Goal: Task Accomplishment & Management: Use online tool/utility

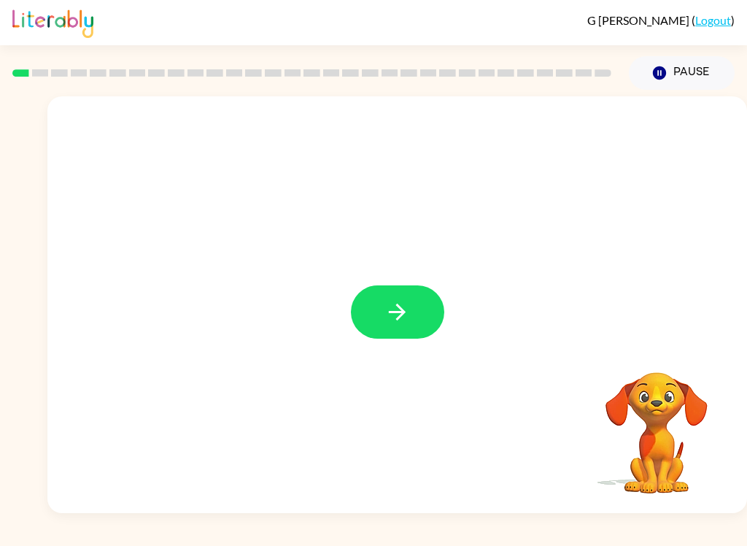
click at [402, 319] on icon "button" at bounding box center [397, 312] width 26 height 26
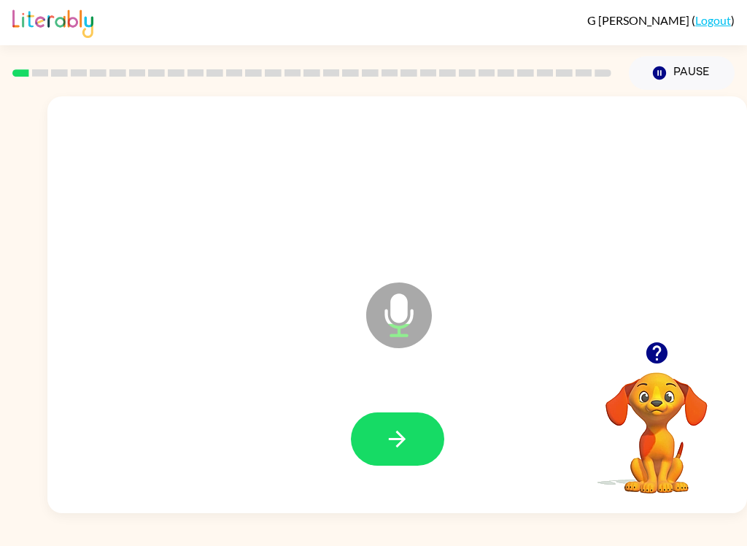
click at [395, 446] on icon "button" at bounding box center [397, 439] width 26 height 26
click at [385, 442] on icon "button" at bounding box center [397, 439] width 26 height 26
click at [400, 434] on icon "button" at bounding box center [397, 438] width 17 height 17
click at [412, 444] on button "button" at bounding box center [397, 438] width 93 height 53
click at [407, 439] on icon "button" at bounding box center [397, 439] width 26 height 26
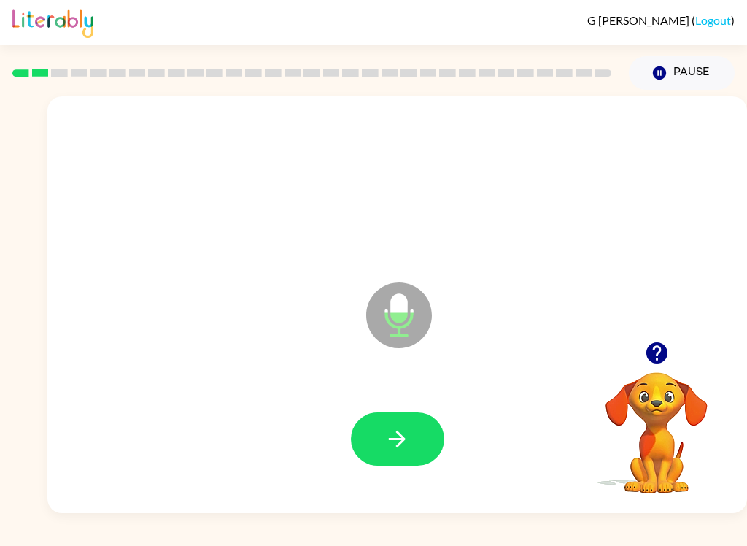
click at [408, 438] on icon "button" at bounding box center [397, 439] width 26 height 26
click at [385, 439] on icon "button" at bounding box center [397, 439] width 26 height 26
click at [402, 435] on icon "button" at bounding box center [397, 438] width 17 height 17
click at [401, 436] on icon "button" at bounding box center [397, 438] width 17 height 17
click at [390, 434] on icon "button" at bounding box center [397, 439] width 26 height 26
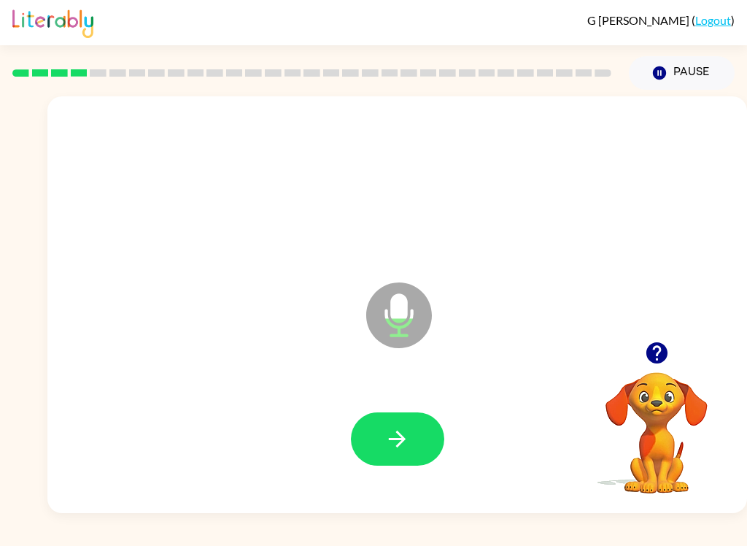
click at [403, 456] on button "button" at bounding box center [397, 438] width 93 height 53
click at [408, 455] on button "button" at bounding box center [397, 438] width 93 height 53
click at [406, 438] on icon "button" at bounding box center [397, 439] width 26 height 26
click at [385, 455] on button "button" at bounding box center [397, 438] width 93 height 53
click at [398, 433] on icon "button" at bounding box center [397, 438] width 17 height 17
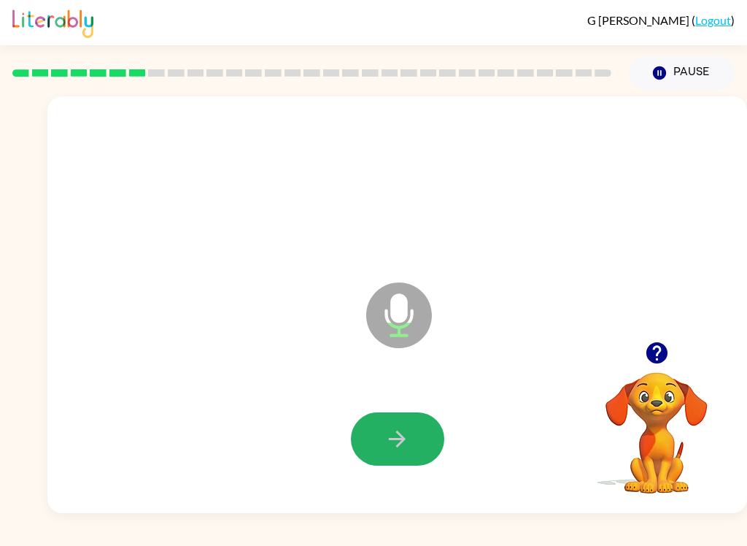
click at [408, 433] on icon "button" at bounding box center [397, 439] width 26 height 26
click at [403, 434] on icon "button" at bounding box center [397, 439] width 26 height 26
click at [404, 438] on icon "button" at bounding box center [397, 438] width 17 height 17
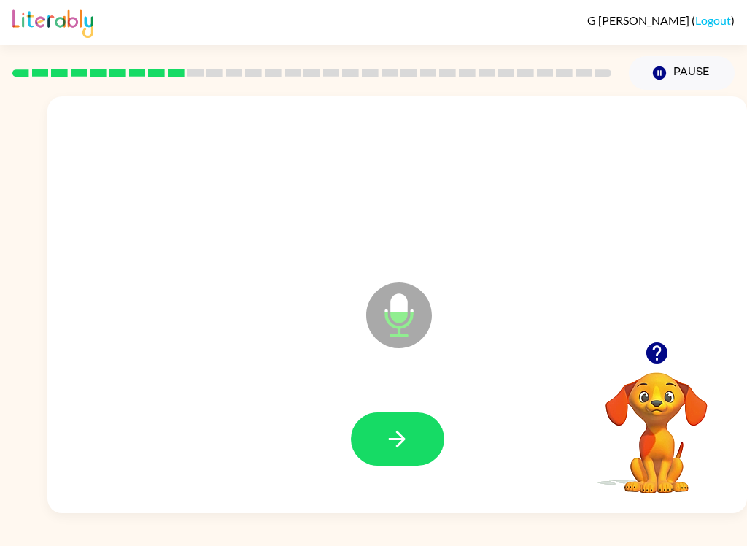
click at [654, 357] on icon "button" at bounding box center [656, 352] width 21 height 21
click at [666, 353] on icon "button" at bounding box center [656, 352] width 21 height 21
click at [400, 446] on icon "button" at bounding box center [397, 439] width 26 height 26
click at [411, 435] on button "button" at bounding box center [397, 438] width 93 height 53
click at [387, 433] on icon "button" at bounding box center [397, 439] width 26 height 26
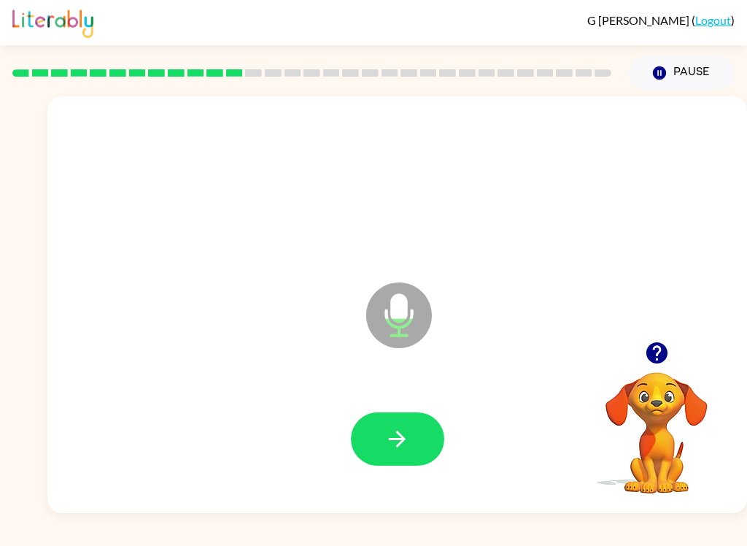
click at [663, 352] on icon "button" at bounding box center [656, 352] width 21 height 21
click at [403, 441] on icon "button" at bounding box center [397, 438] width 17 height 17
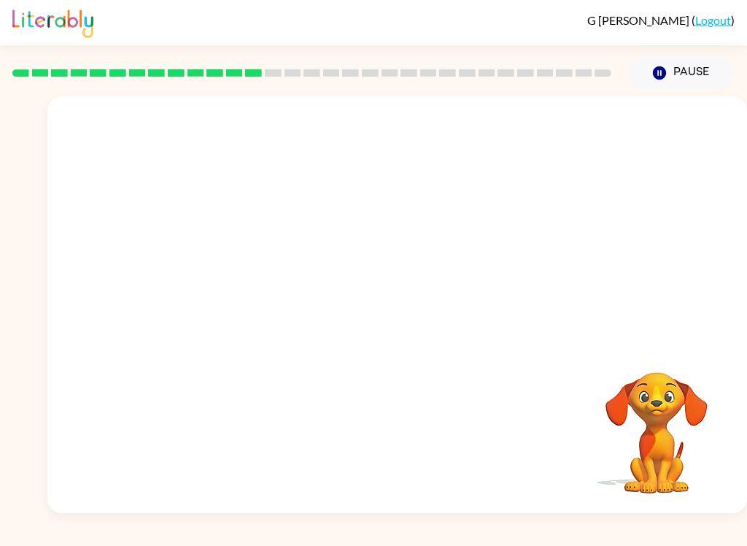
click at [674, 465] on video "Your browser must support playing .mp4 files to use Literably. Please try using…" at bounding box center [657, 422] width 146 height 146
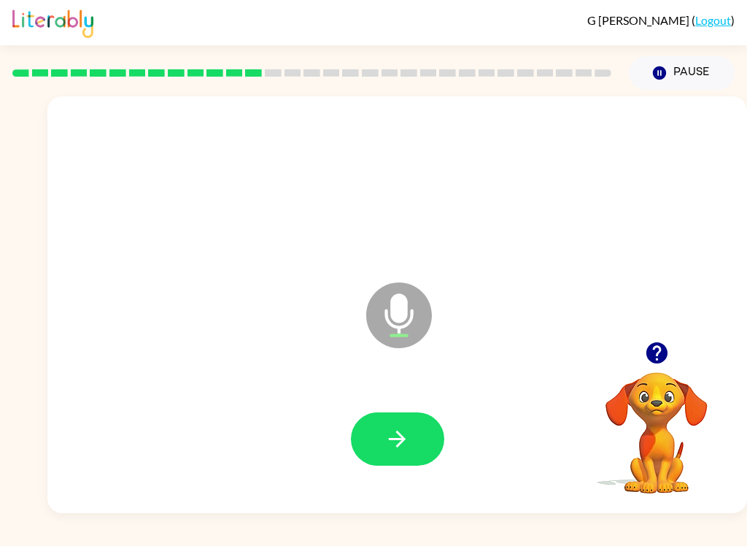
click at [405, 431] on icon "button" at bounding box center [397, 439] width 26 height 26
click at [402, 456] on button "button" at bounding box center [397, 438] width 93 height 53
click at [399, 427] on icon "button" at bounding box center [397, 439] width 26 height 26
click at [404, 438] on icon "button" at bounding box center [397, 438] width 17 height 17
click at [410, 454] on button "button" at bounding box center [397, 438] width 93 height 53
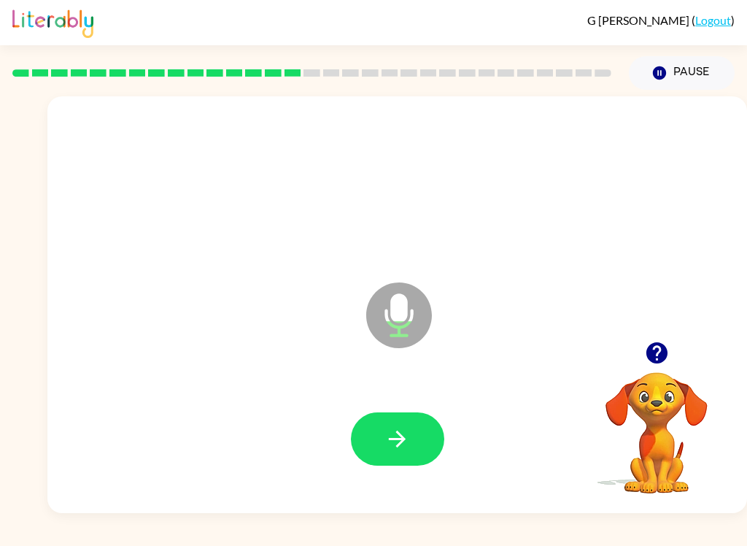
click at [397, 441] on icon "button" at bounding box center [397, 439] width 26 height 26
click at [403, 448] on icon "button" at bounding box center [397, 439] width 26 height 26
click at [403, 449] on icon "button" at bounding box center [397, 439] width 26 height 26
click at [398, 459] on button "button" at bounding box center [397, 438] width 93 height 53
click at [394, 443] on icon "button" at bounding box center [397, 439] width 26 height 26
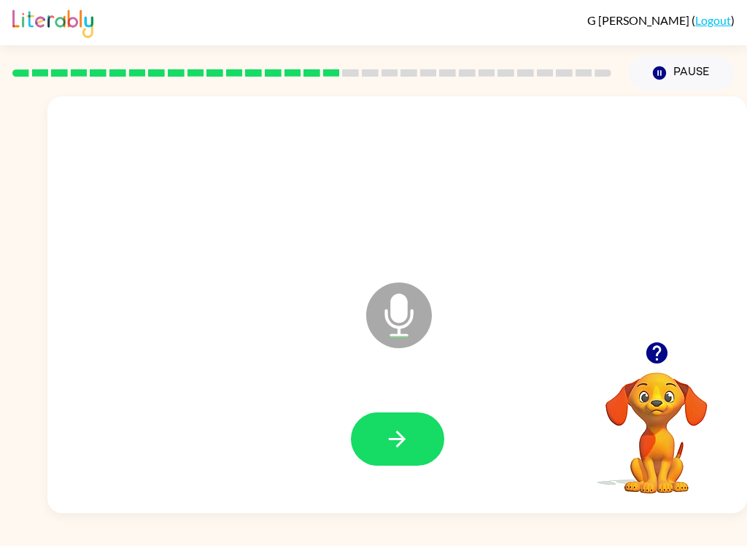
click at [411, 443] on button "button" at bounding box center [397, 438] width 93 height 53
click at [408, 459] on button "button" at bounding box center [397, 438] width 93 height 53
click at [411, 417] on button "button" at bounding box center [397, 438] width 93 height 53
click at [408, 442] on icon "button" at bounding box center [397, 439] width 26 height 26
click at [415, 437] on button "button" at bounding box center [397, 438] width 93 height 53
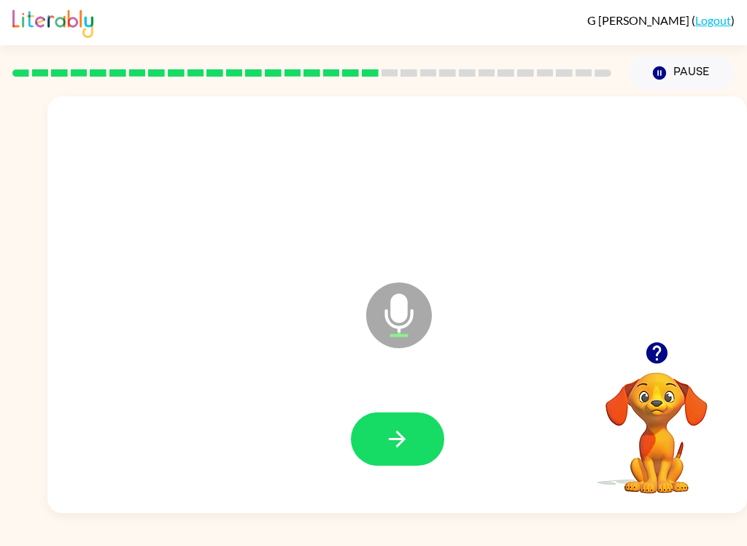
click at [406, 446] on icon "button" at bounding box center [397, 439] width 26 height 26
click at [408, 443] on icon "button" at bounding box center [397, 439] width 26 height 26
click at [416, 436] on button "button" at bounding box center [397, 438] width 93 height 53
click at [394, 422] on button "button" at bounding box center [397, 438] width 93 height 53
click at [410, 451] on button "button" at bounding box center [397, 438] width 93 height 53
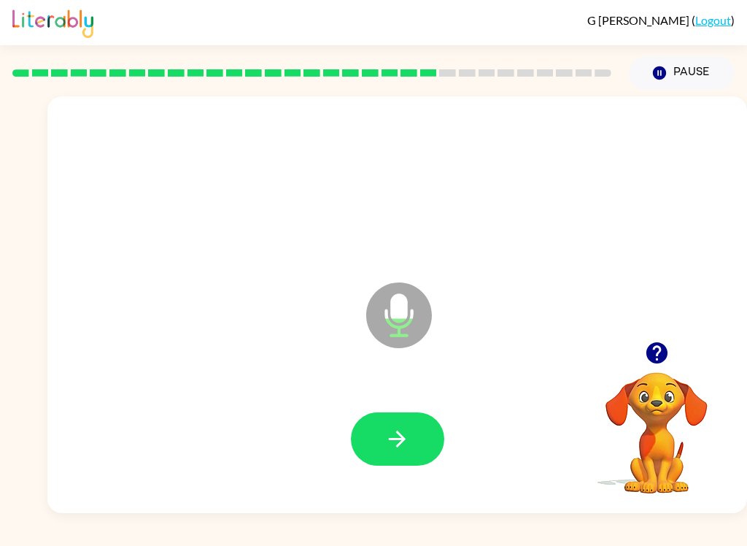
click at [401, 442] on icon "button" at bounding box center [397, 438] width 17 height 17
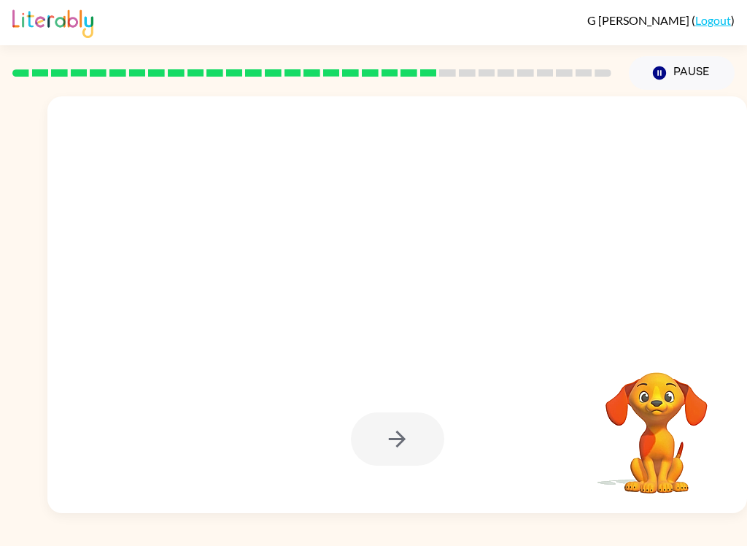
click at [558, 535] on div "[PERSON_NAME] ( Logout ) Pause Pause Your browser must support playing .mp4 fil…" at bounding box center [373, 273] width 747 height 546
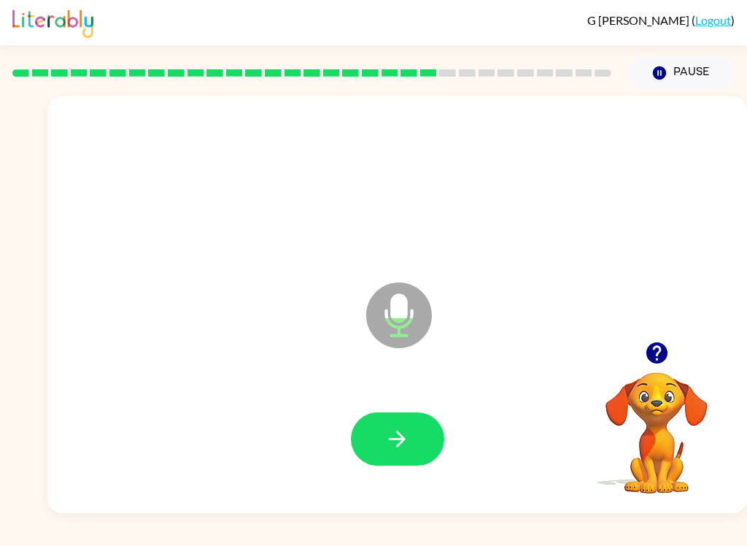
click at [406, 441] on icon "button" at bounding box center [397, 439] width 26 height 26
click at [411, 454] on button "button" at bounding box center [397, 438] width 93 height 53
click at [413, 453] on button "button" at bounding box center [397, 438] width 93 height 53
click at [414, 453] on button "button" at bounding box center [397, 438] width 93 height 53
click at [414, 431] on button "button" at bounding box center [397, 438] width 93 height 53
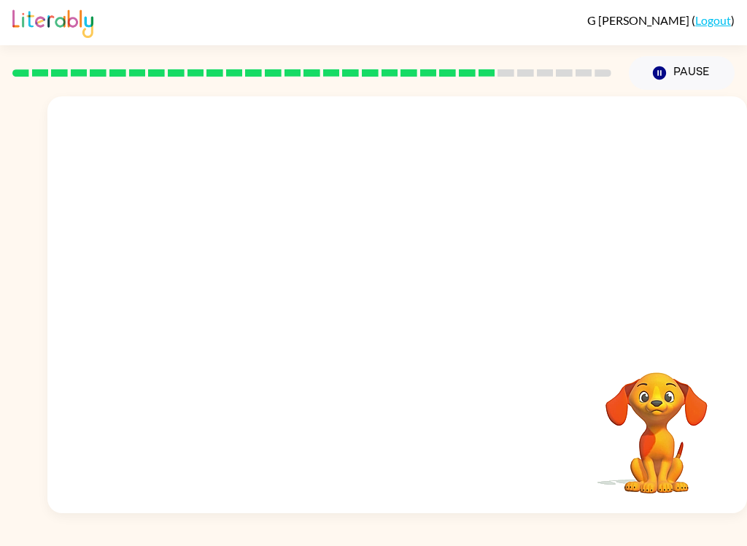
click at [745, 502] on div "Your browser must support playing .mp4 files to use Literably. Please try using…" at bounding box center [397, 304] width 700 height 417
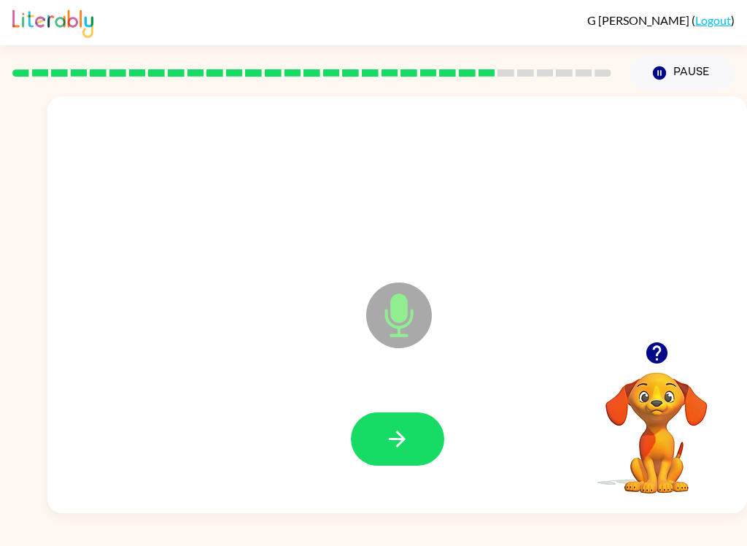
click at [406, 439] on icon "button" at bounding box center [397, 438] width 17 height 17
click at [406, 459] on button "button" at bounding box center [397, 438] width 93 height 53
click at [403, 436] on icon "button" at bounding box center [397, 438] width 17 height 17
click at [397, 438] on icon "button" at bounding box center [397, 438] width 17 height 17
click at [660, 363] on icon "button" at bounding box center [656, 352] width 21 height 21
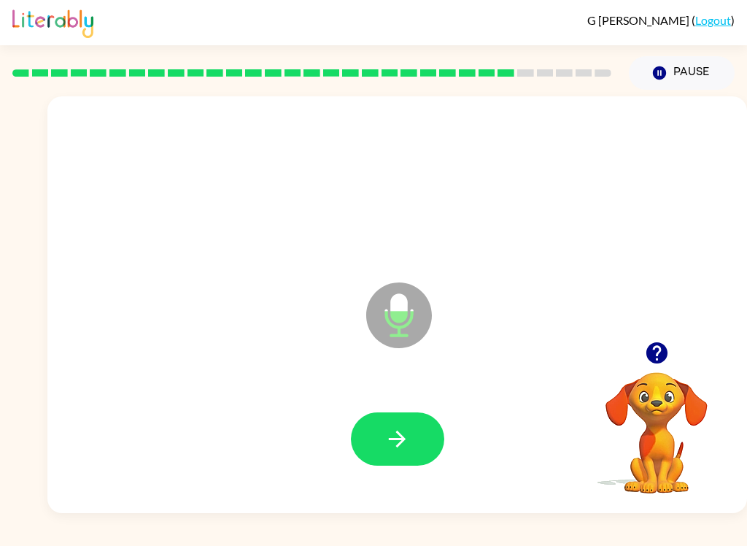
click at [398, 452] on button "button" at bounding box center [397, 438] width 93 height 53
click at [406, 450] on icon "button" at bounding box center [397, 439] width 26 height 26
click at [411, 422] on button "button" at bounding box center [397, 438] width 93 height 53
click at [406, 437] on icon "button" at bounding box center [397, 439] width 26 height 26
click at [405, 429] on icon "button" at bounding box center [397, 439] width 26 height 26
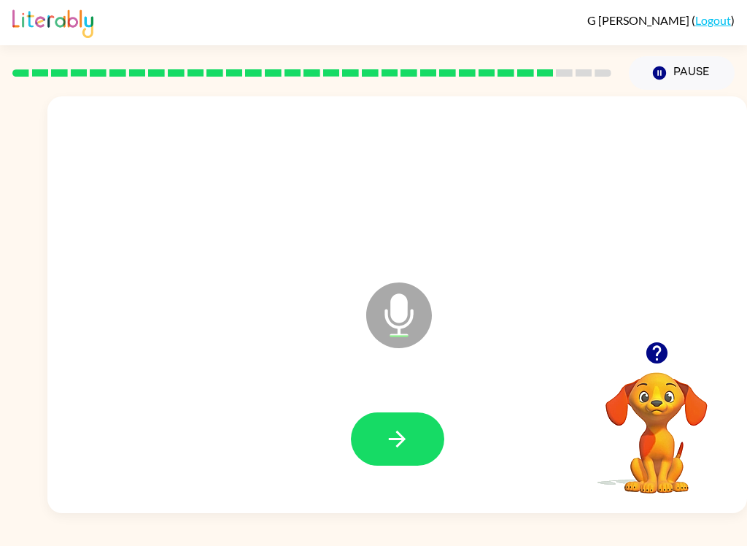
click at [411, 425] on button "button" at bounding box center [397, 438] width 93 height 53
click at [402, 454] on button "button" at bounding box center [397, 438] width 93 height 53
click at [413, 425] on button "button" at bounding box center [397, 438] width 93 height 53
click at [396, 436] on icon "button" at bounding box center [397, 439] width 26 height 26
click at [426, 438] on button "button" at bounding box center [397, 438] width 93 height 53
